Goal: Transaction & Acquisition: Purchase product/service

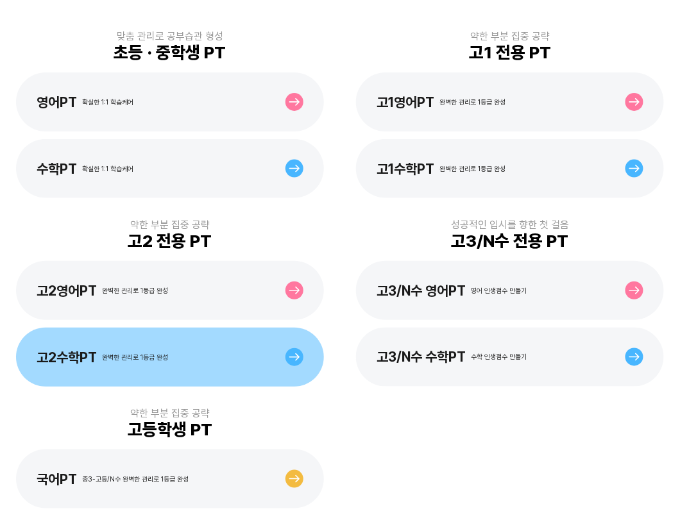
scroll to position [291, 0]
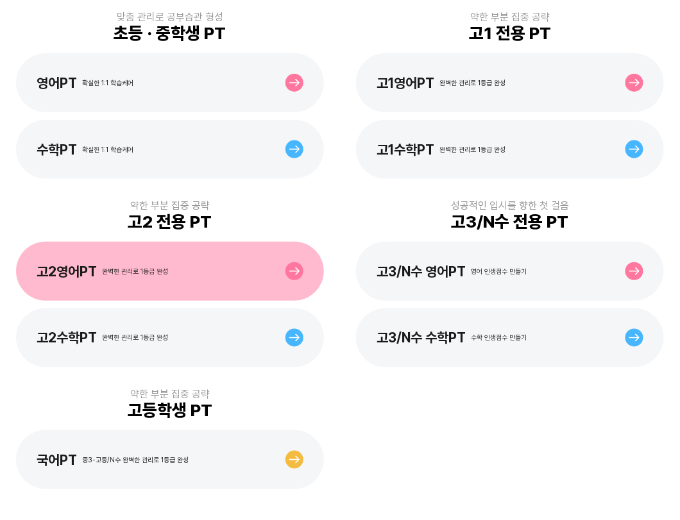
click at [176, 264] on div "고2영어PT 완벽한 관리로 1등급 완성" at bounding box center [170, 271] width 308 height 59
